Goal: Transaction & Acquisition: Purchase product/service

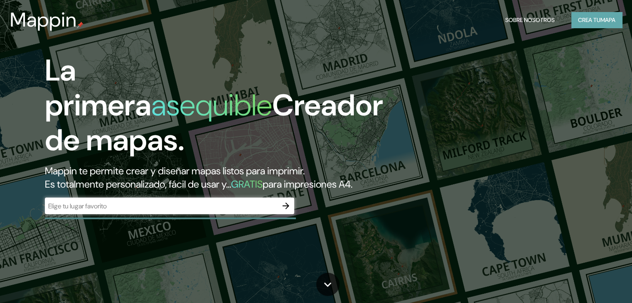
click at [594, 25] on font "Crea tu" at bounding box center [589, 20] width 22 height 11
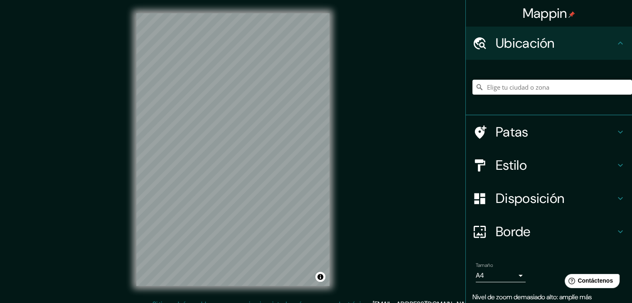
click at [587, 136] on h4 "Patas" at bounding box center [555, 132] width 120 height 17
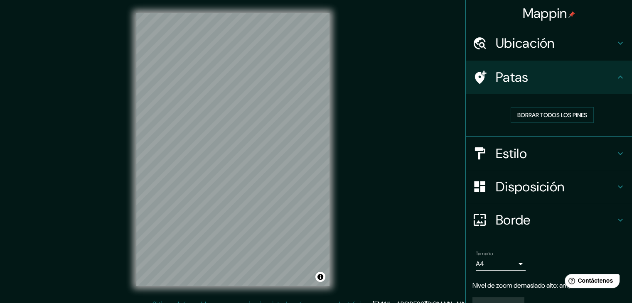
click at [615, 78] on icon at bounding box center [620, 77] width 10 height 10
click at [485, 74] on div at bounding box center [483, 77] width 23 height 15
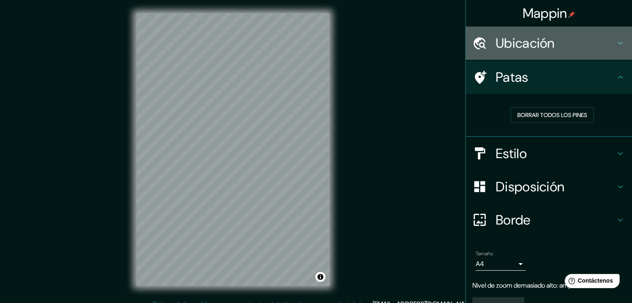
click at [618, 46] on icon at bounding box center [620, 43] width 10 height 10
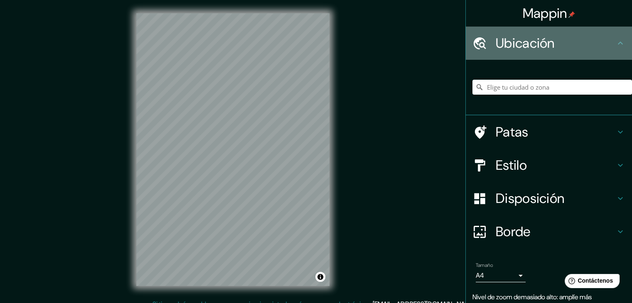
click at [615, 39] on icon at bounding box center [620, 43] width 10 height 10
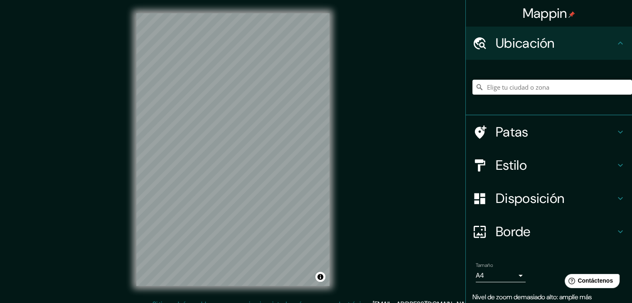
click at [617, 44] on icon at bounding box center [620, 43] width 10 height 10
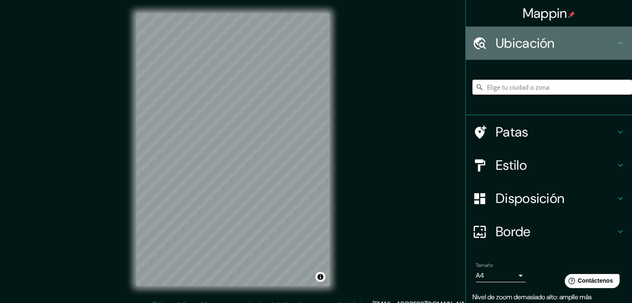
click at [615, 42] on icon at bounding box center [620, 43] width 10 height 10
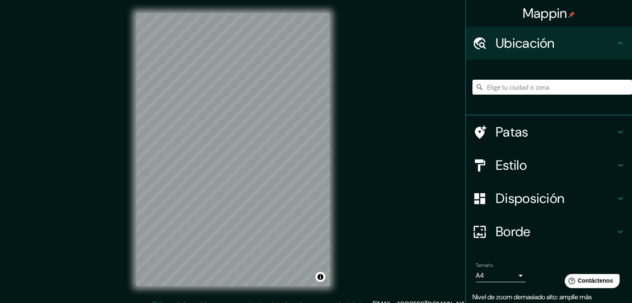
click at [615, 42] on icon at bounding box center [620, 43] width 10 height 10
click at [382, 248] on div "Mappin Ubicación Patas Estilo Disposición Borde Elige un borde. Consejo : puede…" at bounding box center [316, 156] width 632 height 313
click at [272, 303] on html "Mappin Ubicación Patas Estilo Disposición Borde Elige un borde. Consejo : puede…" at bounding box center [316, 151] width 632 height 303
click at [210, 295] on div "© Mapbox © OpenStreetMap Improve this map" at bounding box center [233, 149] width 220 height 299
click at [316, 291] on div "© Mapbox © OpenStreetMap Improve this map" at bounding box center [233, 149] width 220 height 299
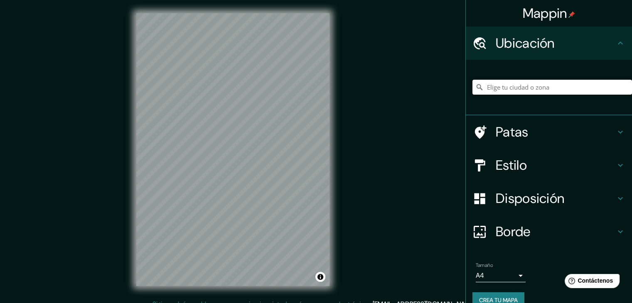
click at [556, 85] on input "Elige tu ciudad o zona" at bounding box center [551, 87] width 159 height 15
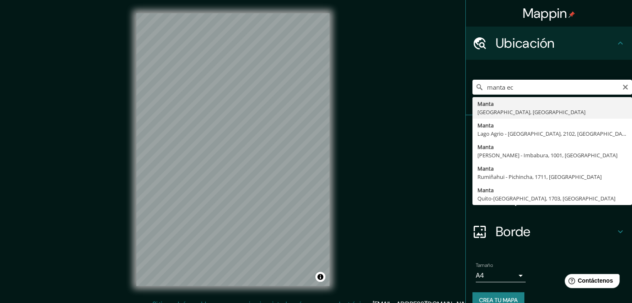
type input "Manta, [GEOGRAPHIC_DATA], [GEOGRAPHIC_DATA]"
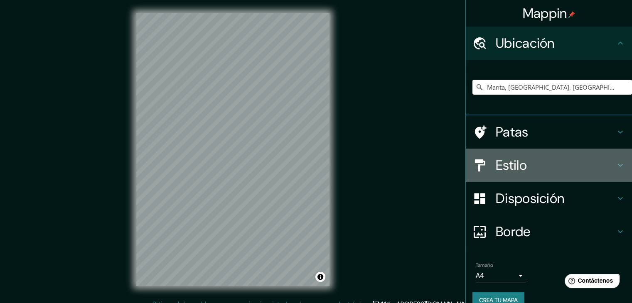
click at [563, 159] on h4 "Estilo" at bounding box center [555, 165] width 120 height 17
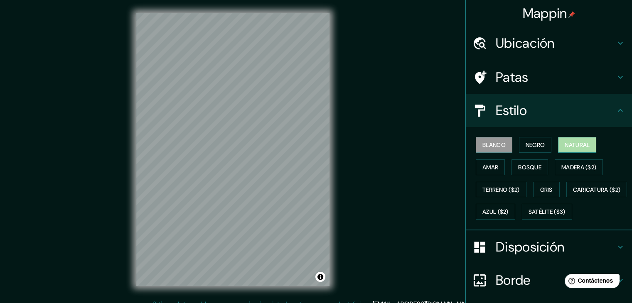
click at [574, 148] on font "Natural" at bounding box center [576, 144] width 25 height 7
click at [521, 169] on font "Bosque" at bounding box center [529, 167] width 23 height 7
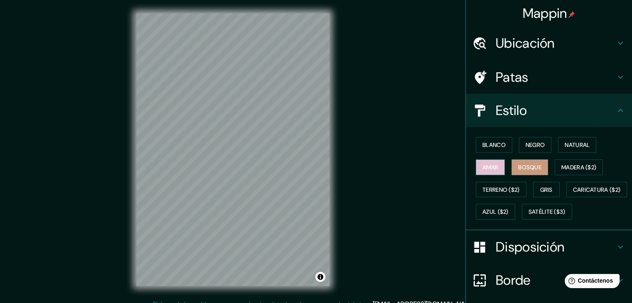
click at [482, 168] on font "Amar" at bounding box center [490, 167] width 16 height 7
click at [572, 171] on font "Madera ($2)" at bounding box center [578, 167] width 35 height 11
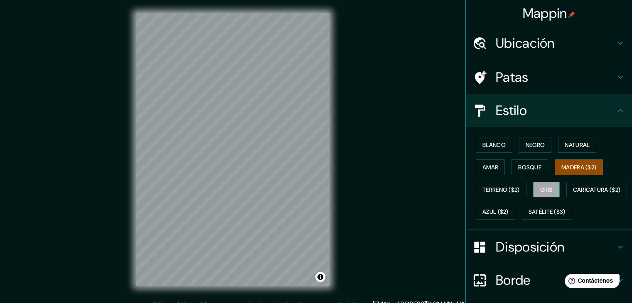
click at [541, 186] on font "Gris" at bounding box center [546, 189] width 12 height 7
click at [502, 193] on font "Terreno ($2)" at bounding box center [500, 189] width 37 height 11
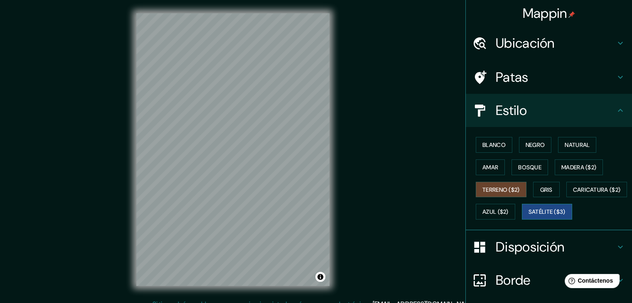
click at [528, 216] on font "Satélite ($3)" at bounding box center [546, 211] width 37 height 7
click at [508, 213] on font "Azul ($2)" at bounding box center [495, 211] width 26 height 7
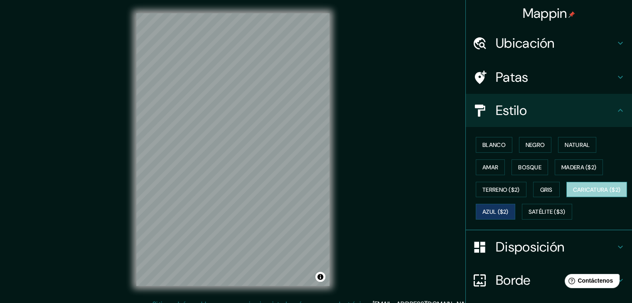
click at [573, 195] on font "Caricatura ($2)" at bounding box center [597, 189] width 48 height 11
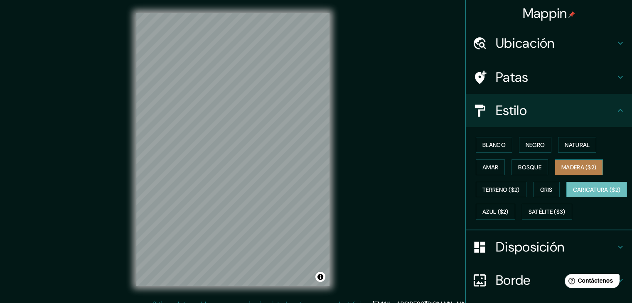
click at [563, 167] on font "Madera ($2)" at bounding box center [578, 167] width 35 height 7
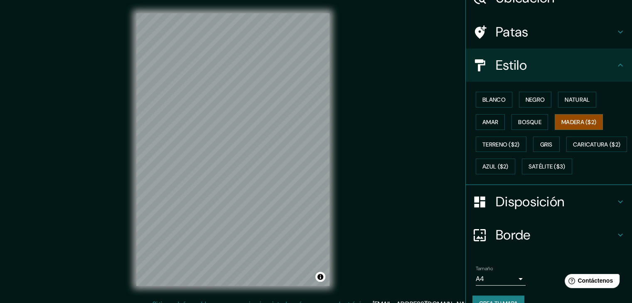
scroll to position [47, 0]
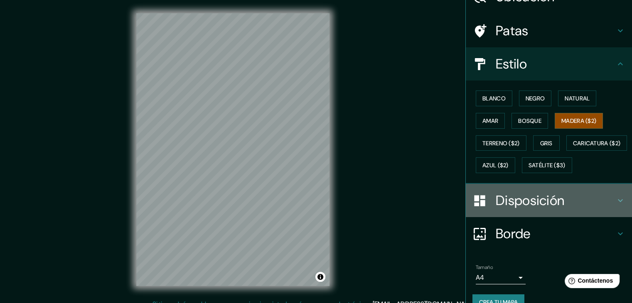
click at [521, 209] on font "Disposición" at bounding box center [529, 200] width 69 height 17
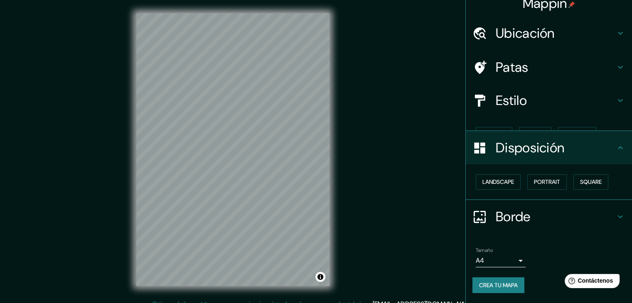
scroll to position [0, 0]
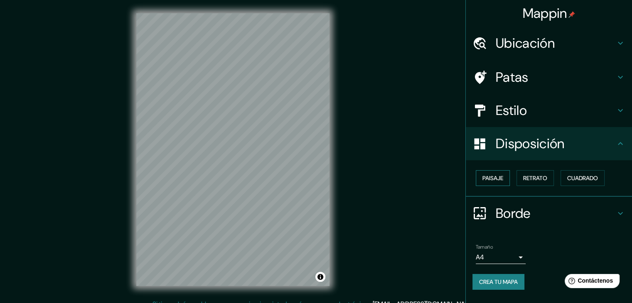
click at [505, 176] on button "Paisaje" at bounding box center [492, 178] width 34 height 16
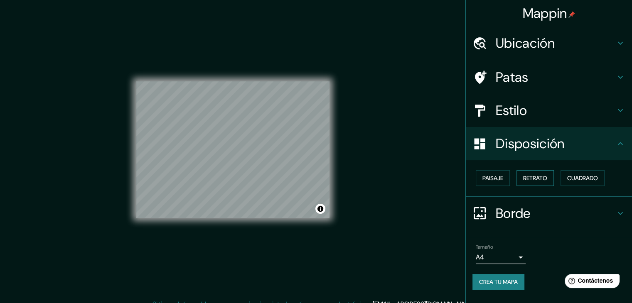
click at [530, 177] on font "Retrato" at bounding box center [535, 177] width 24 height 7
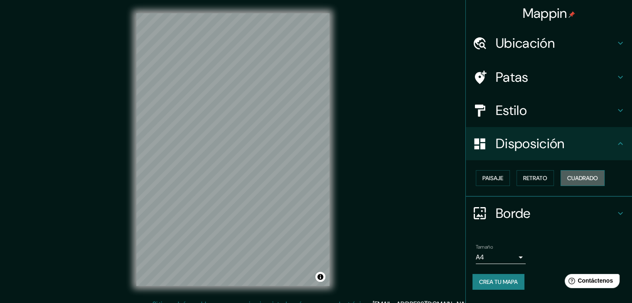
click at [572, 181] on font "Cuadrado" at bounding box center [582, 178] width 31 height 11
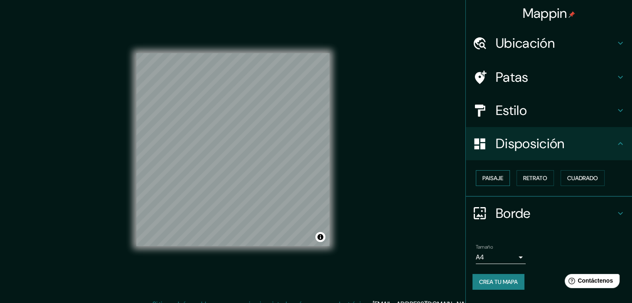
click at [507, 176] on button "Paisaje" at bounding box center [492, 178] width 34 height 16
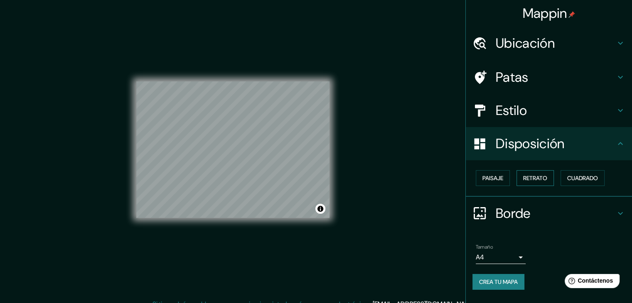
click at [536, 175] on font "Retrato" at bounding box center [535, 177] width 24 height 7
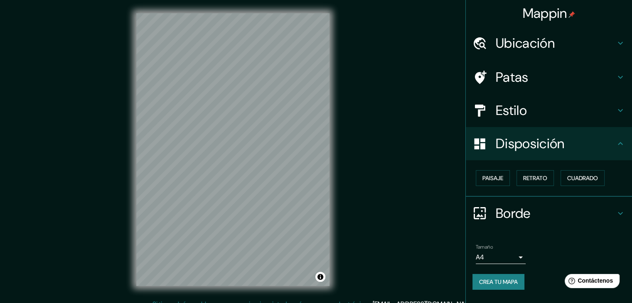
click at [580, 213] on h4 "Borde" at bounding box center [555, 213] width 120 height 17
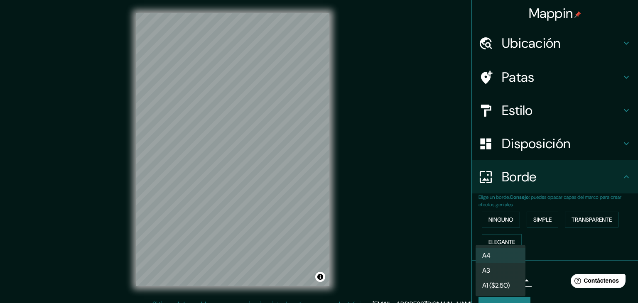
click at [504, 279] on body "Mappin Ubicación Manta, [GEOGRAPHIC_DATA], [GEOGRAPHIC_DATA] Patas Estilo Dispo…" at bounding box center [319, 151] width 638 height 303
click at [506, 273] on li "A3" at bounding box center [500, 271] width 50 height 15
type input "a4"
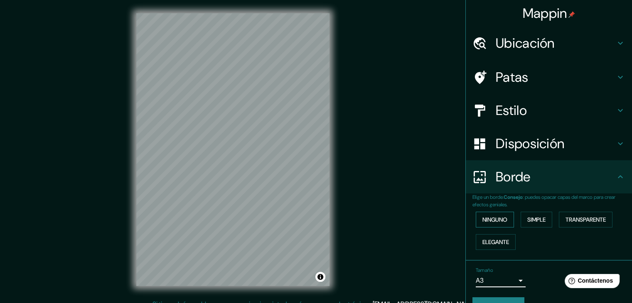
click at [491, 220] on font "Ninguno" at bounding box center [494, 219] width 25 height 7
click at [529, 218] on font "Simple" at bounding box center [536, 219] width 18 height 7
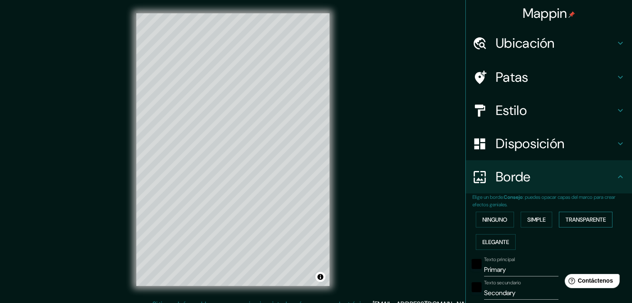
click at [585, 218] on font "Transparente" at bounding box center [585, 219] width 40 height 7
click at [492, 235] on button "Elegante" at bounding box center [495, 242] width 40 height 16
click at [482, 225] on button "Ninguno" at bounding box center [494, 220] width 38 height 16
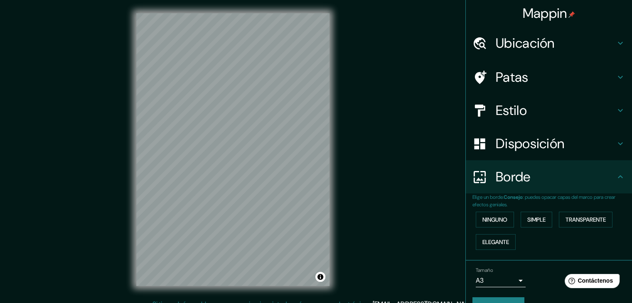
scroll to position [19, 0]
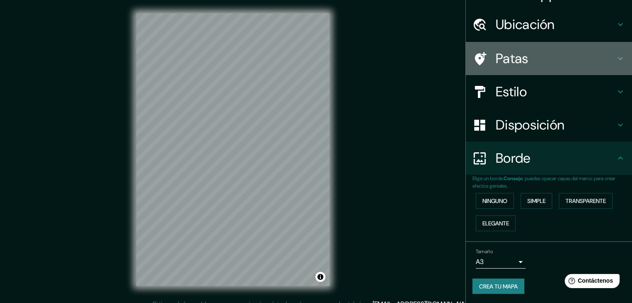
click at [593, 58] on h4 "Patas" at bounding box center [555, 58] width 120 height 17
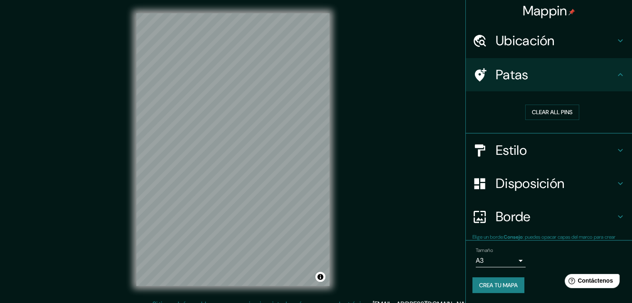
scroll to position [2, 0]
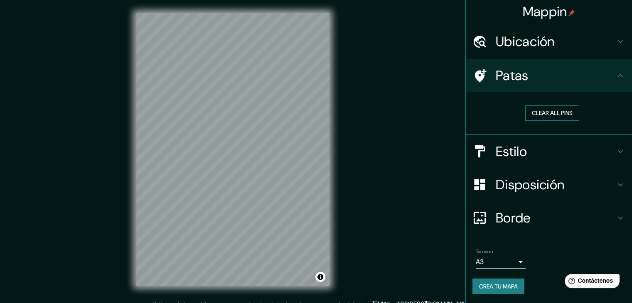
click at [558, 110] on button "Clear all pins" at bounding box center [552, 112] width 54 height 15
click at [563, 112] on font "Borrar todos los pines" at bounding box center [552, 113] width 70 height 7
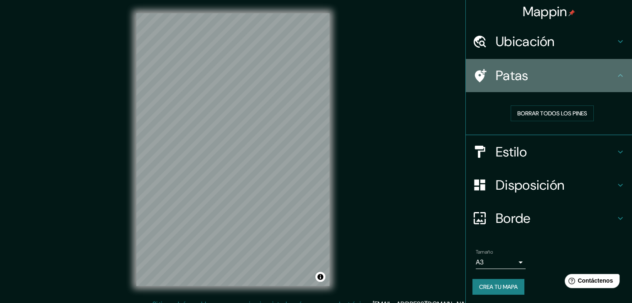
click at [602, 82] on h4 "Patas" at bounding box center [555, 75] width 120 height 17
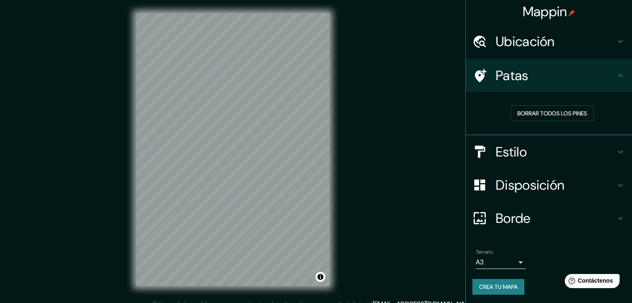
click at [605, 45] on h4 "Ubicación" at bounding box center [555, 41] width 120 height 17
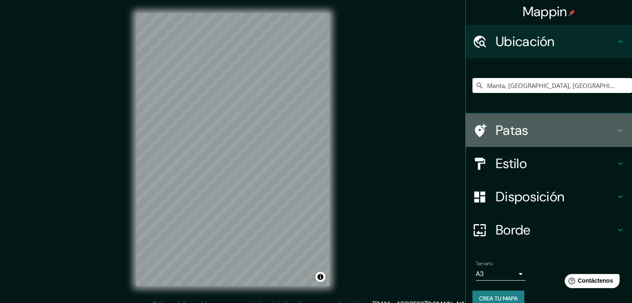
click at [563, 128] on h4 "Patas" at bounding box center [555, 130] width 120 height 17
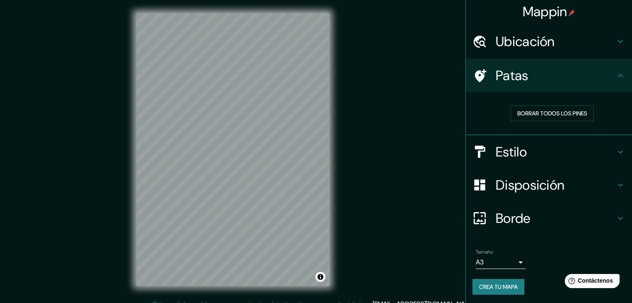
click at [606, 72] on h4 "Patas" at bounding box center [555, 75] width 120 height 17
click at [323, 275] on button "Activar o desactivar atribución" at bounding box center [320, 277] width 10 height 10
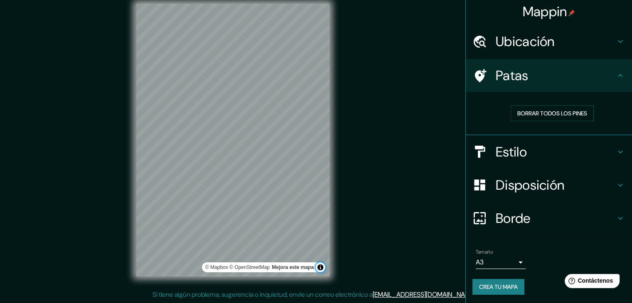
scroll to position [0, 0]
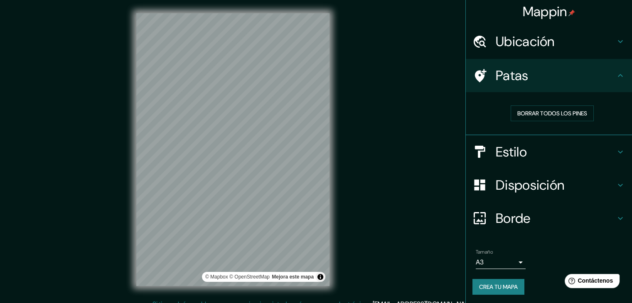
click at [408, 169] on div "Mappin Ubicación Manta, [GEOGRAPHIC_DATA], [GEOGRAPHIC_DATA] Patas Borrar todos…" at bounding box center [316, 156] width 632 height 313
click at [318, 277] on button "Activar o desactivar atribución" at bounding box center [320, 277] width 10 height 10
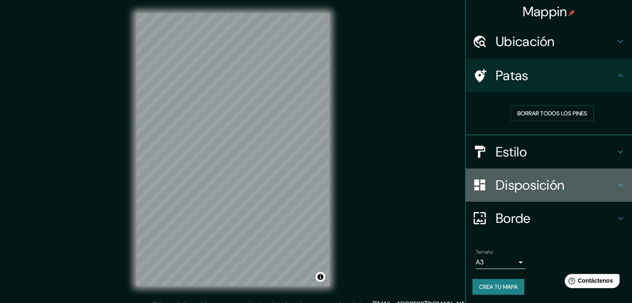
click at [548, 179] on font "Disposición" at bounding box center [529, 184] width 69 height 17
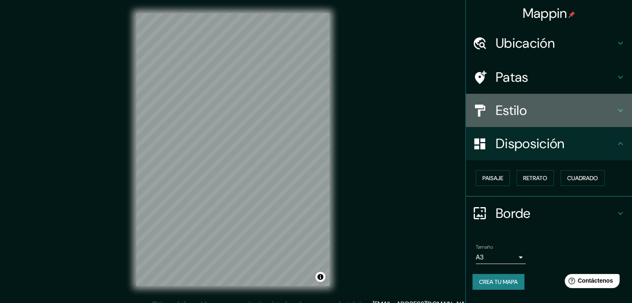
click at [588, 103] on h4 "Estilo" at bounding box center [555, 110] width 120 height 17
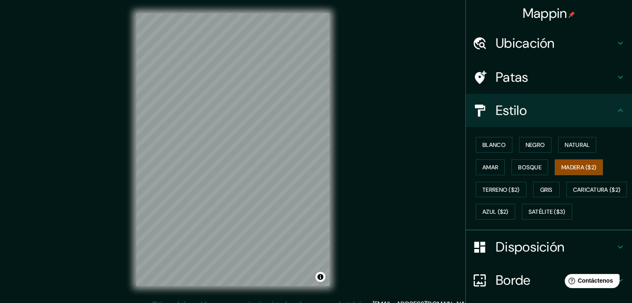
click at [573, 98] on div "Estilo" at bounding box center [548, 110] width 166 height 33
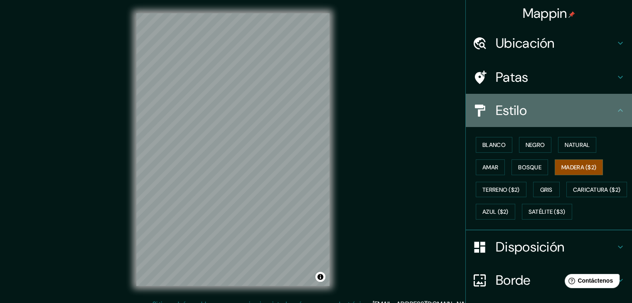
click at [572, 94] on div "Estilo" at bounding box center [548, 110] width 166 height 33
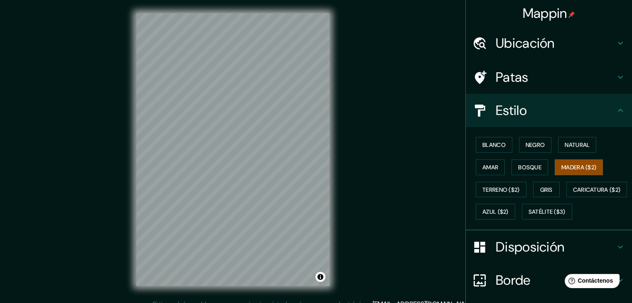
click at [556, 82] on h4 "Patas" at bounding box center [555, 77] width 120 height 17
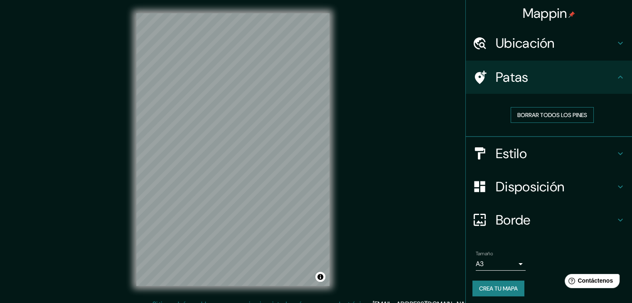
click at [544, 118] on font "Borrar todos los pines" at bounding box center [552, 114] width 70 height 7
click at [532, 110] on font "Borrar todos los pines" at bounding box center [552, 115] width 70 height 11
click at [533, 115] on font "Borrar todos los pines" at bounding box center [552, 114] width 70 height 7
